Goal: Register for event/course

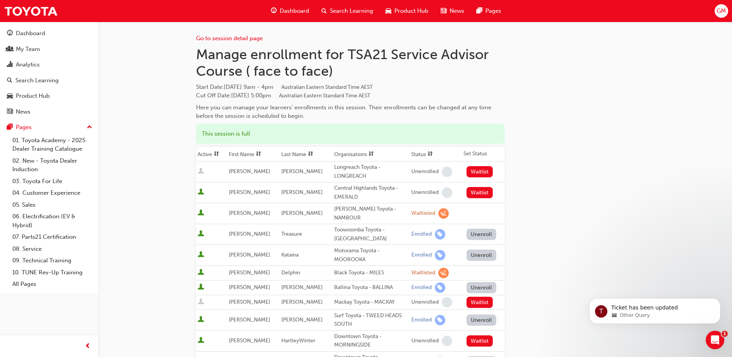
click at [298, 8] on span "Dashboard" at bounding box center [294, 11] width 29 height 9
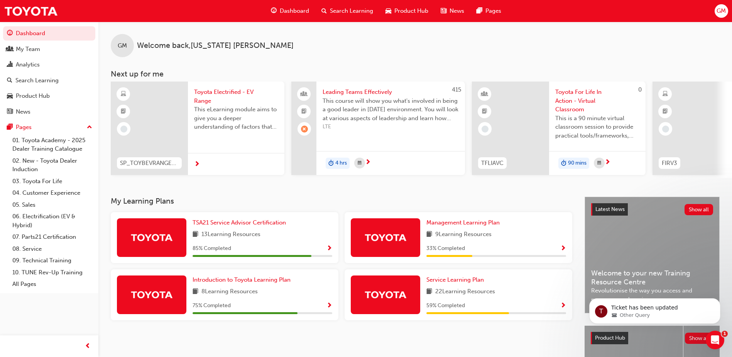
click at [345, 9] on span "Search Learning" at bounding box center [351, 11] width 43 height 9
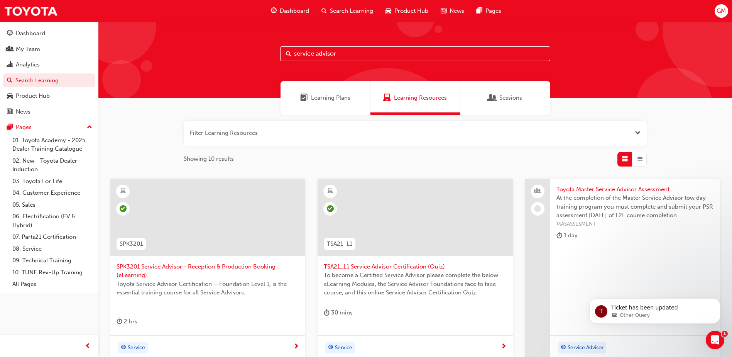
click at [506, 98] on span "Sessions" at bounding box center [511, 97] width 23 height 9
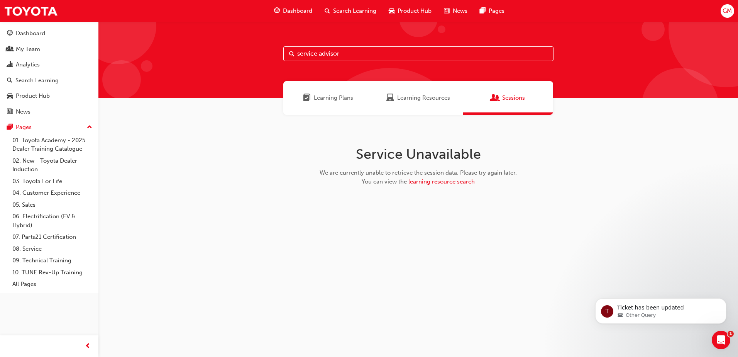
click at [350, 56] on input "service advisor" at bounding box center [418, 53] width 270 height 15
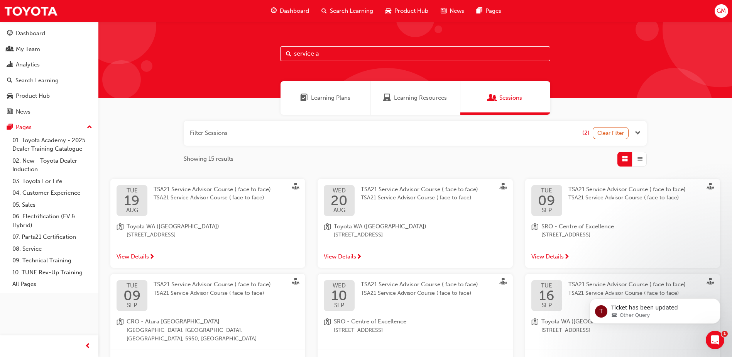
click at [350, 56] on input "service a" at bounding box center [415, 53] width 270 height 15
type input "service"
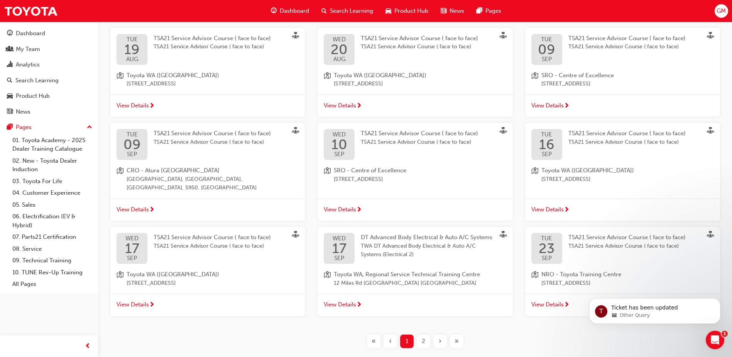
scroll to position [183, 0]
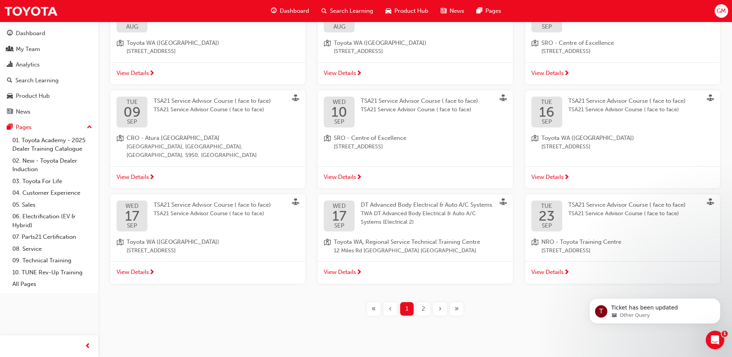
click at [420, 302] on div "2" at bounding box center [424, 309] width 14 height 14
click at [425, 304] on span "2" at bounding box center [423, 308] width 3 height 9
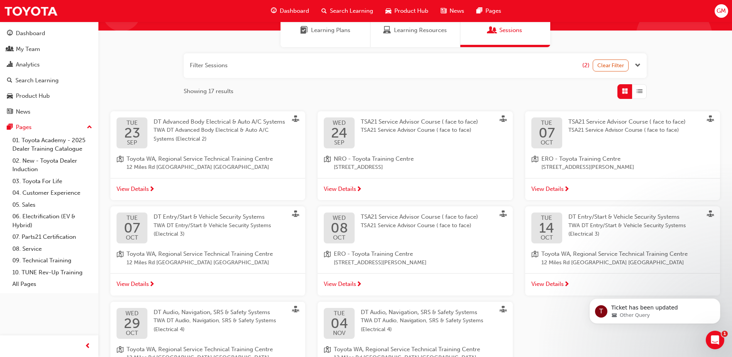
scroll to position [106, 0]
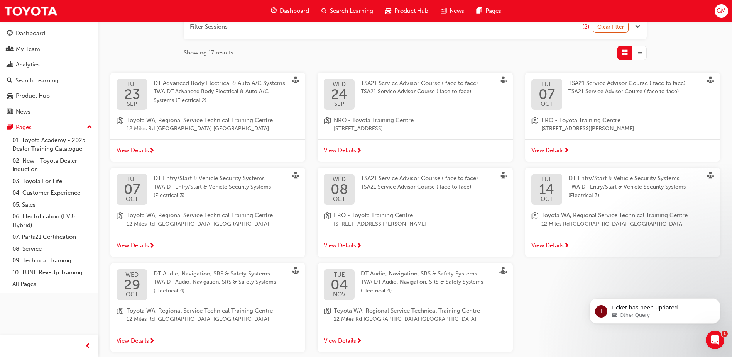
click at [639, 85] on span "TSA21 Service Advisor Course ( face to face)" at bounding box center [627, 83] width 117 height 7
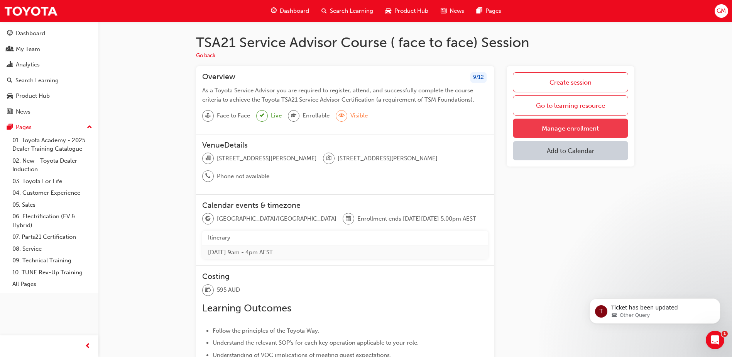
click at [580, 128] on link "Manage enrollment" at bounding box center [570, 128] width 115 height 19
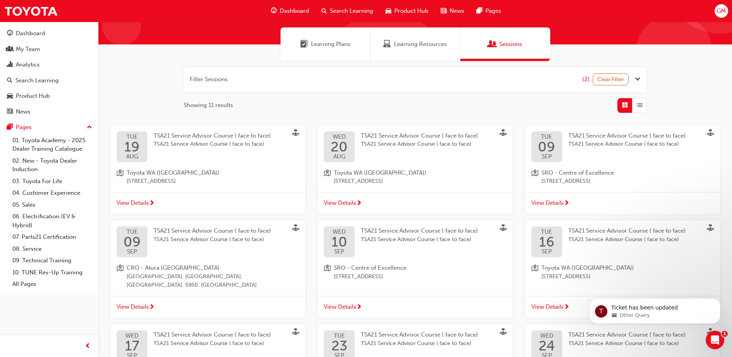
scroll to position [183, 0]
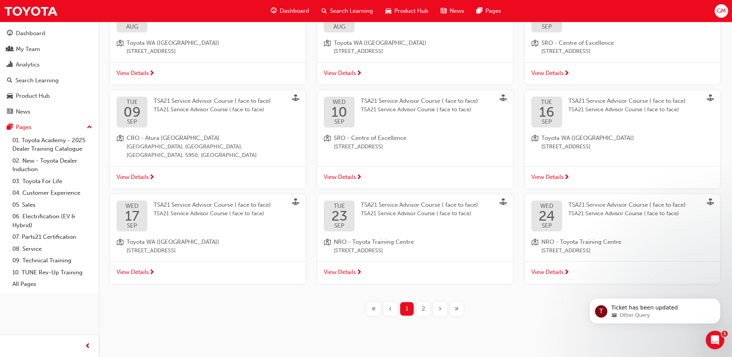
click at [419, 209] on span "TSA21 Service Advisor Course ( face to face)" at bounding box center [419, 213] width 117 height 9
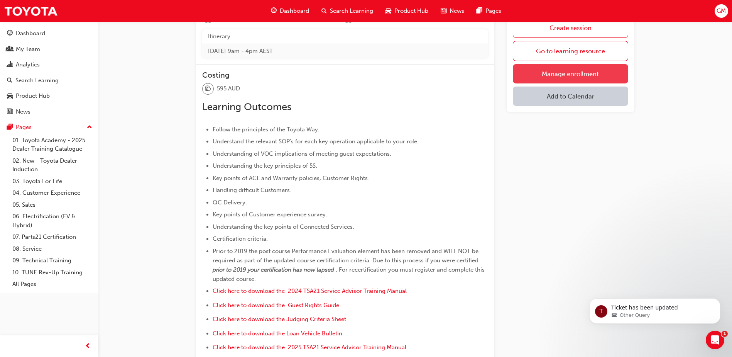
click at [565, 71] on link "Manage enrollment" at bounding box center [570, 73] width 115 height 19
